Goal: Navigation & Orientation: Find specific page/section

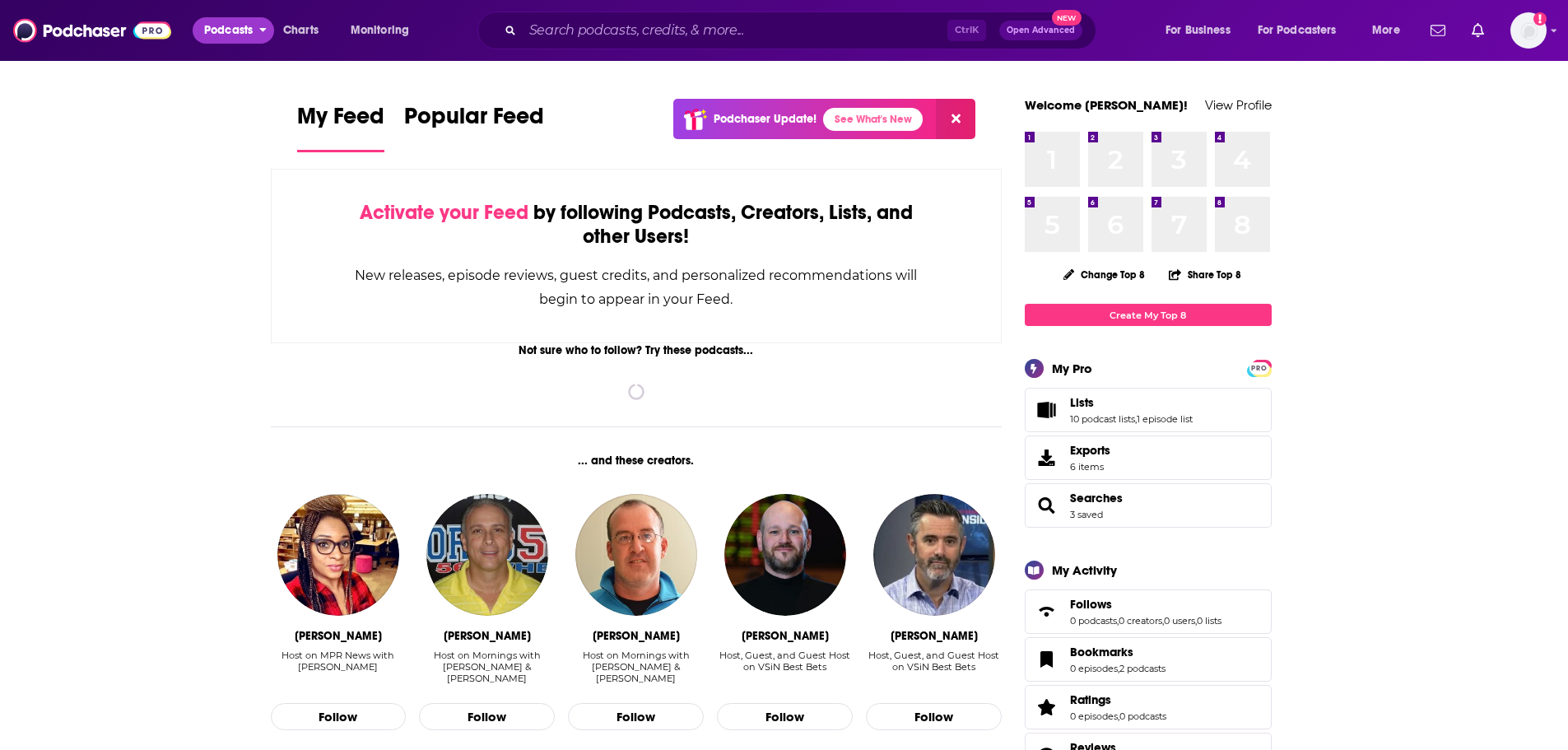
click at [225, 31] on span "Podcasts" at bounding box center [228, 30] width 48 height 23
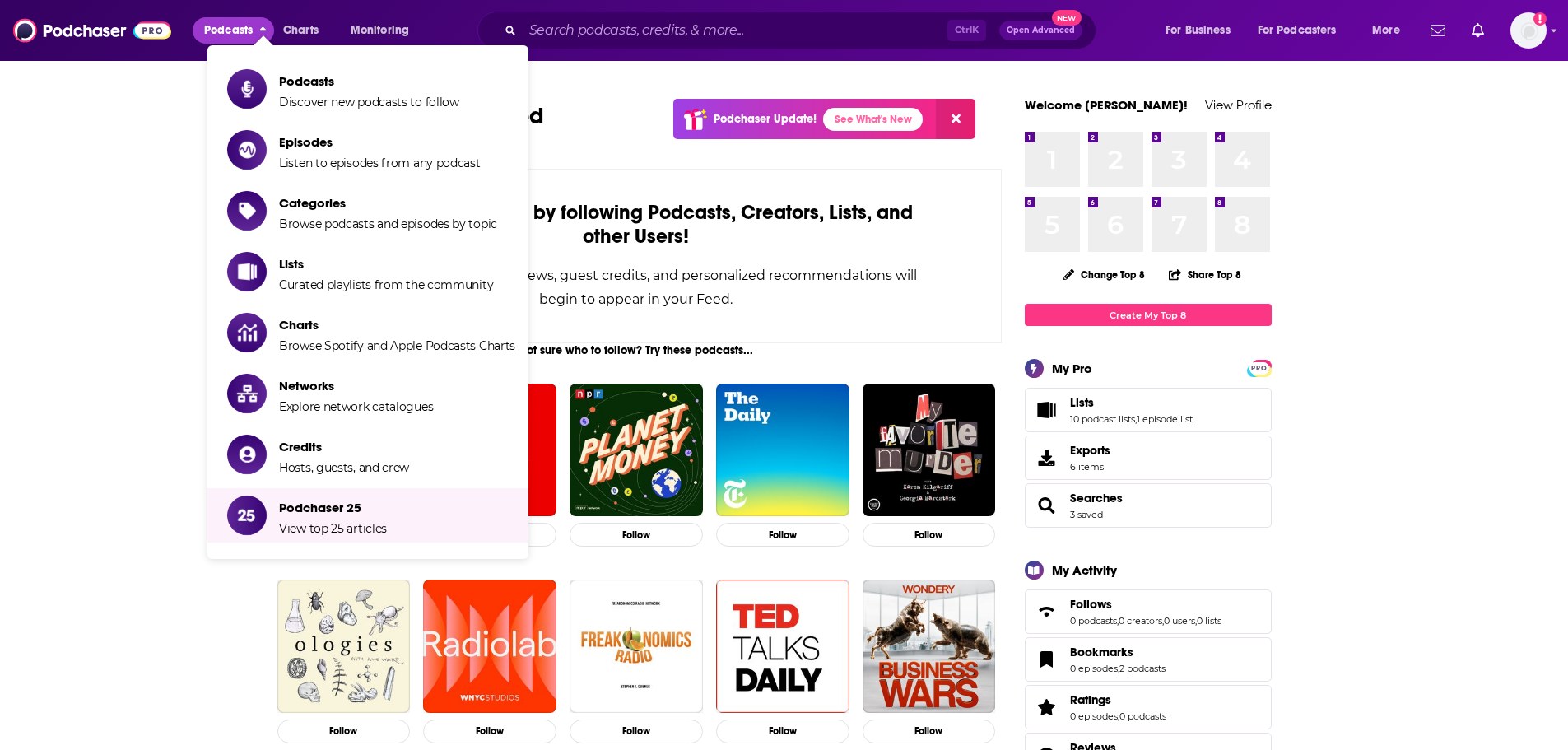
click at [394, 527] on link "Podchaser 25 View top 25 articles" at bounding box center [371, 515] width 288 height 41
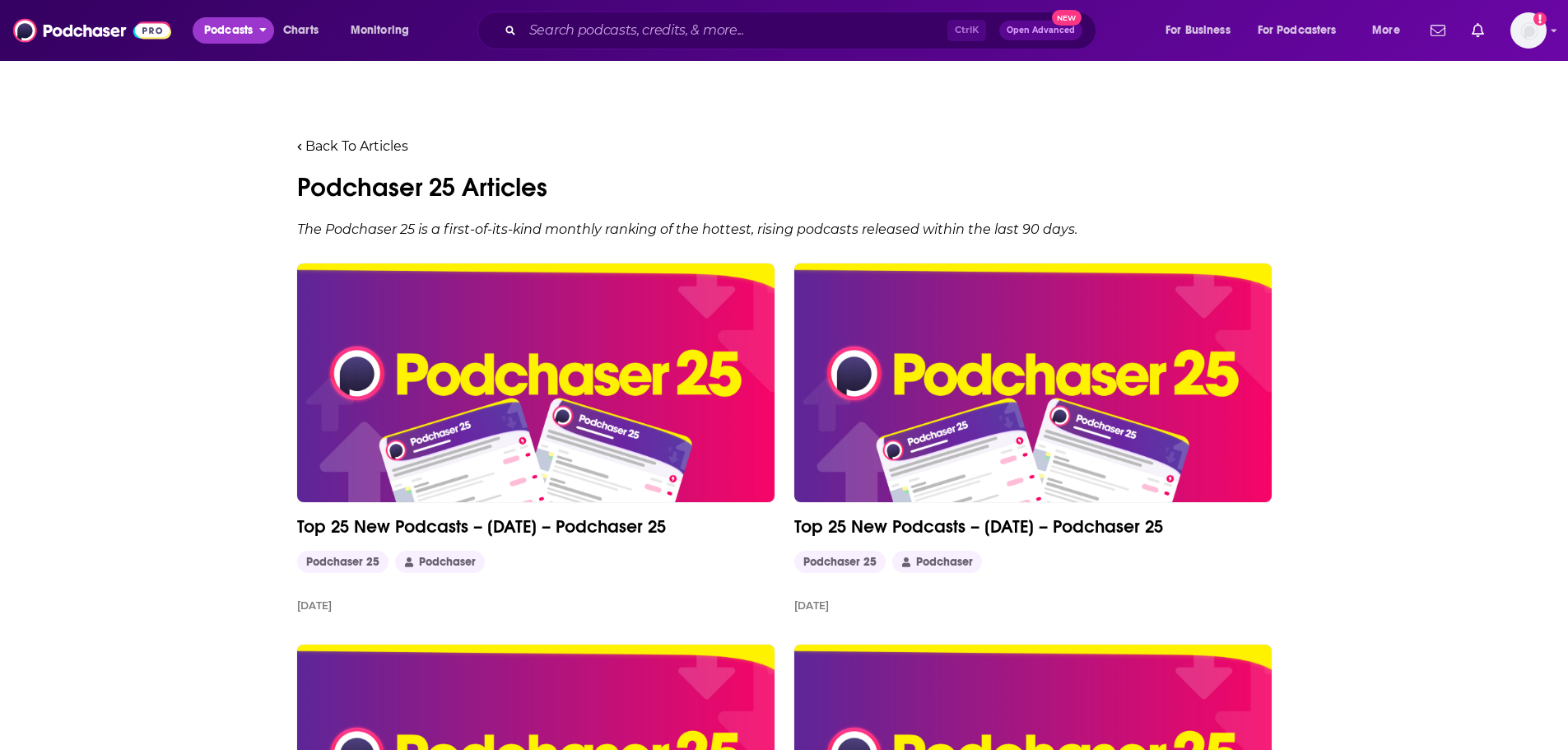
click at [241, 41] on span "Podcasts" at bounding box center [228, 30] width 48 height 23
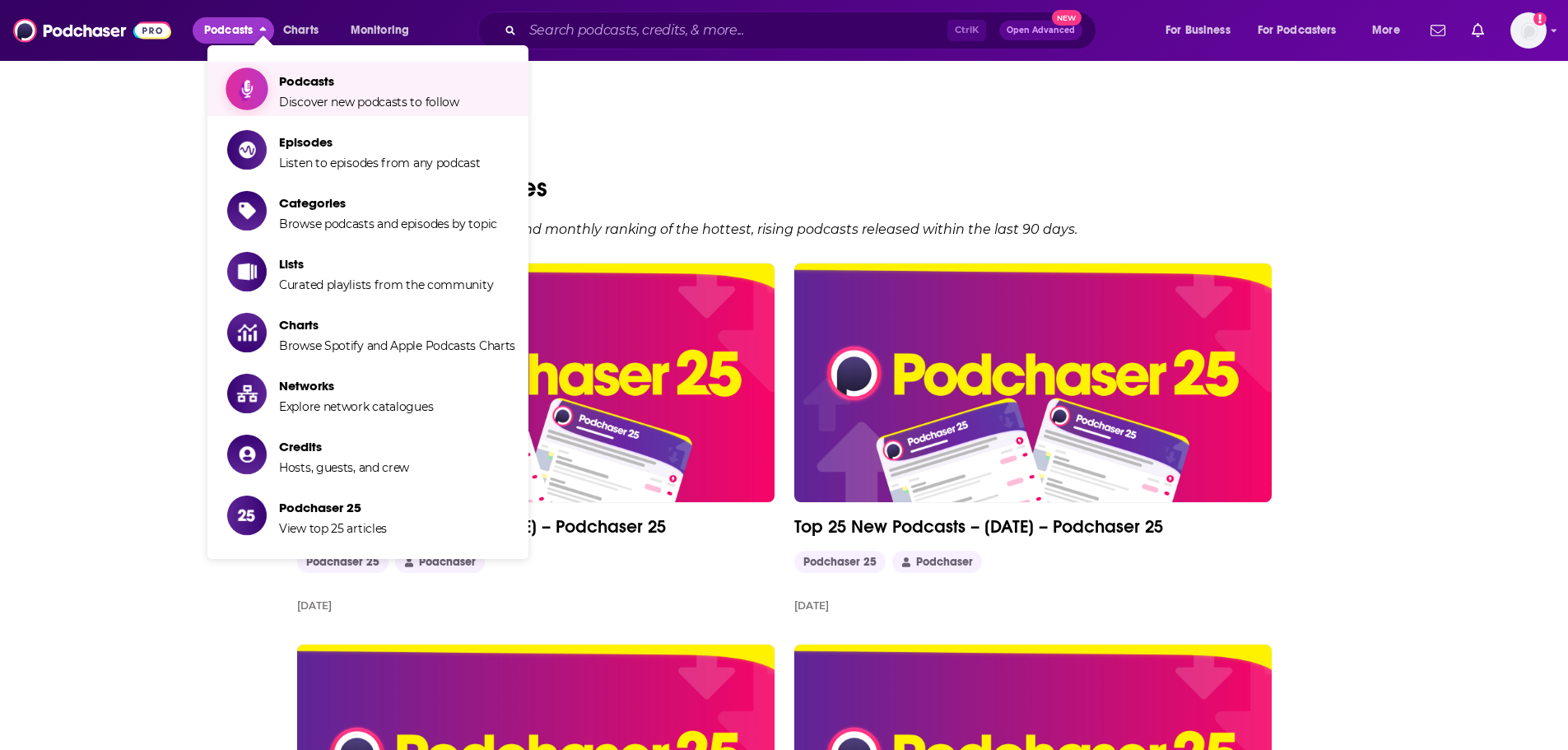
click at [320, 96] on span "Discover new podcasts to follow" at bounding box center [369, 101] width 181 height 15
